Goal: Information Seeking & Learning: Learn about a topic

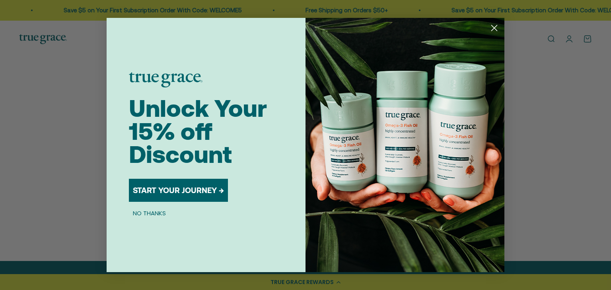
click at [492, 26] on icon "Close dialog" at bounding box center [494, 28] width 6 height 6
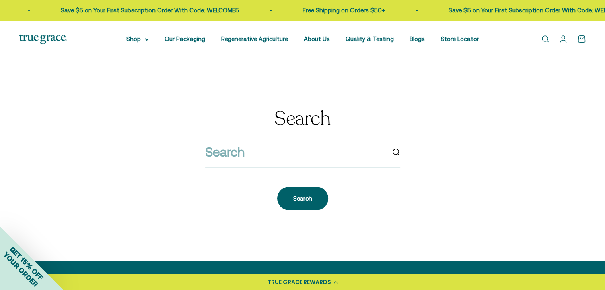
click at [546, 38] on link "Open search" at bounding box center [544, 39] width 9 height 9
click at [549, 38] on link "Open search" at bounding box center [544, 39] width 9 height 9
click at [225, 151] on input "search" at bounding box center [295, 152] width 180 height 20
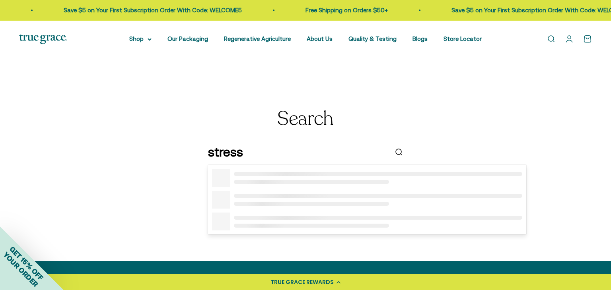
type input "stress"
